Goal: Task Accomplishment & Management: Manage account settings

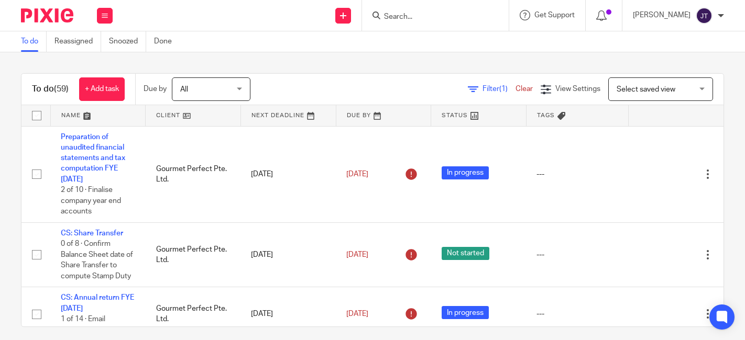
click at [161, 113] on link at bounding box center [193, 115] width 95 height 21
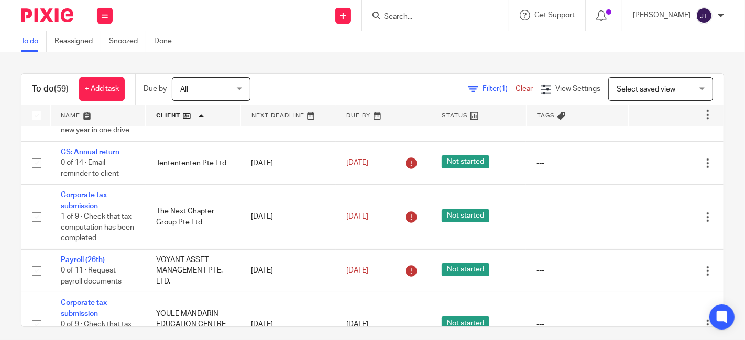
scroll to position [2982, 0]
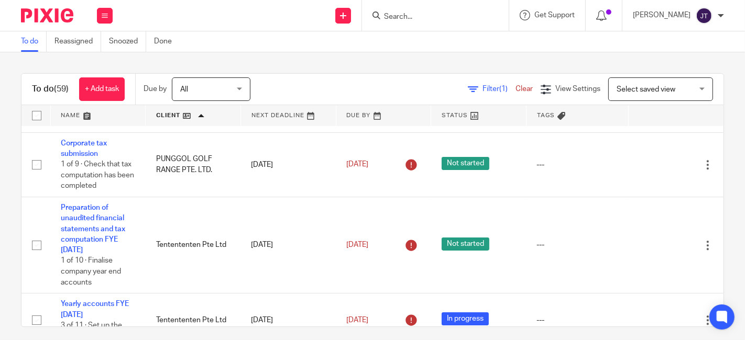
click at [330, 63] on div "To do (59) + Add task Due by All All [DATE] [DATE] This week Next week This mon…" at bounding box center [372, 196] width 745 height 288
click at [311, 57] on div "To do (59) + Add task Due by All All [DATE] [DATE] This week Next week This mon…" at bounding box center [372, 196] width 745 height 288
click at [294, 96] on div "Filter (1) Clear View Settings View Settings (1) Filters Clear Save Manage save…" at bounding box center [496, 90] width 455 height 24
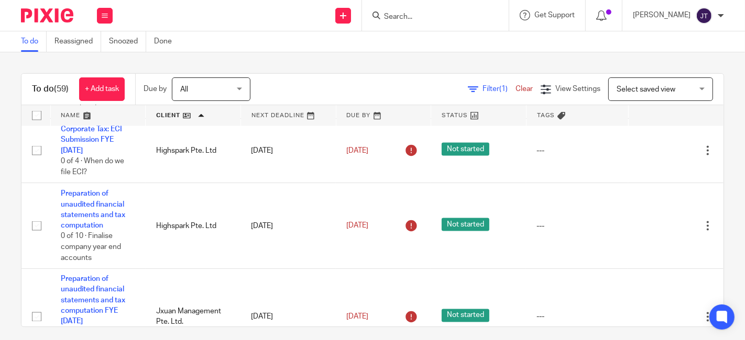
scroll to position [1629, 0]
